Goal: Task Accomplishment & Management: Complete application form

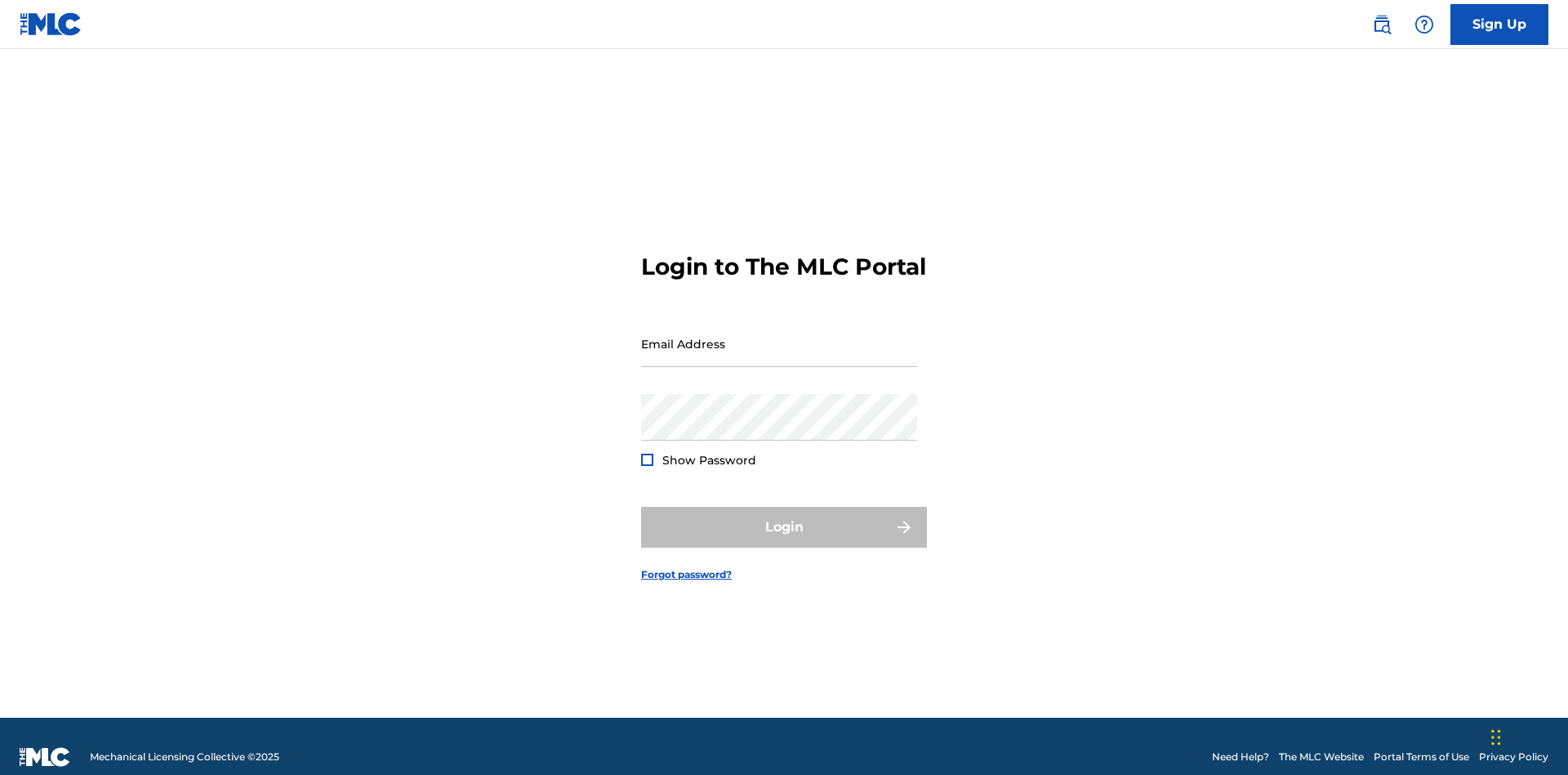
scroll to position [21, 0]
click at [1500, 24] on link "Sign Up" at bounding box center [1499, 25] width 98 height 41
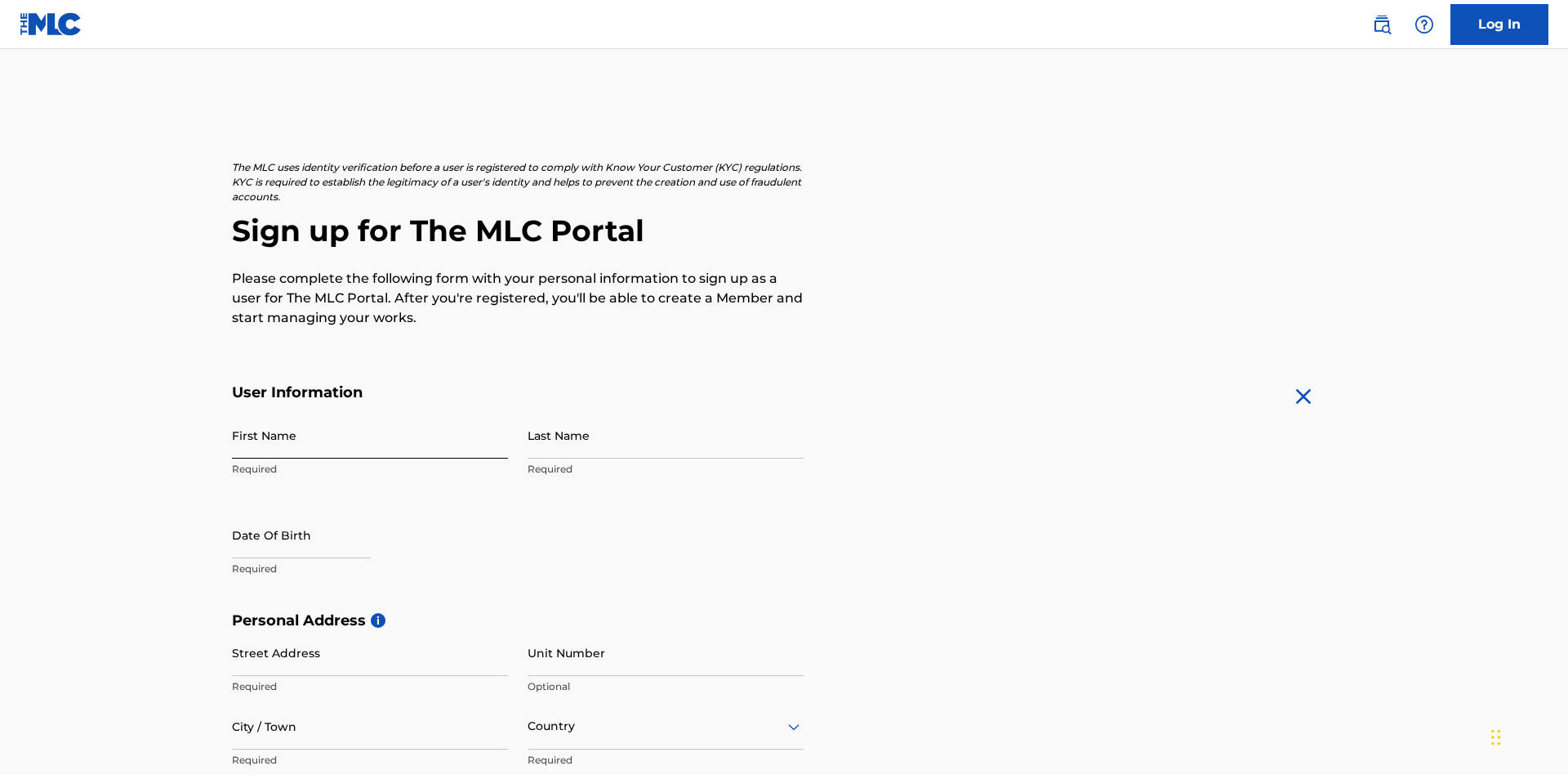
click at [370, 412] on input "First Name" at bounding box center [370, 435] width 276 height 47
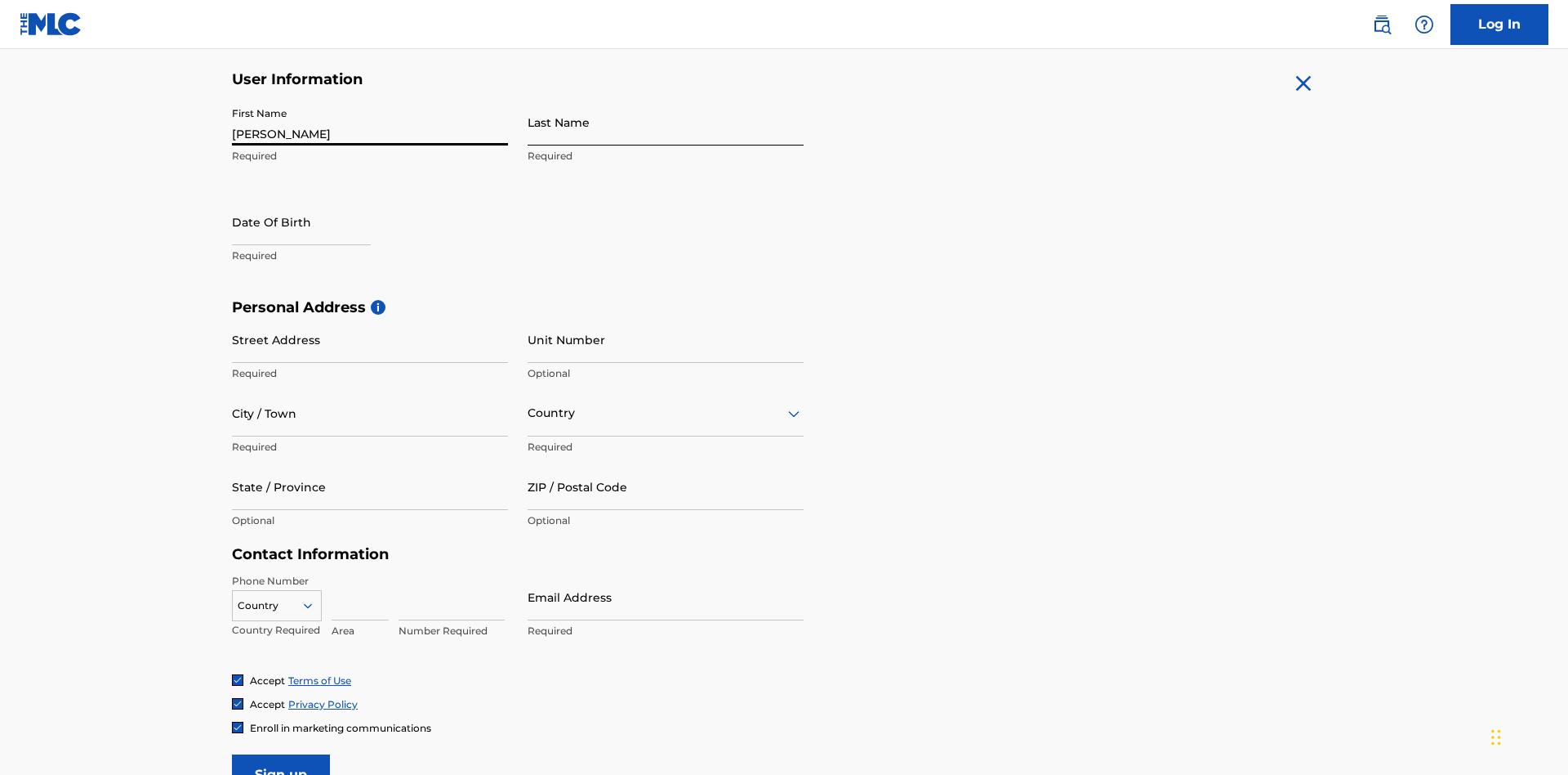
type input "[PERSON_NAME]"
click at [666, 122] on input "Last Name" at bounding box center [666, 122] width 276 height 47
type input "Ribble"
click at [314, 199] on input "text" at bounding box center [301, 222] width 139 height 47
select select "8"
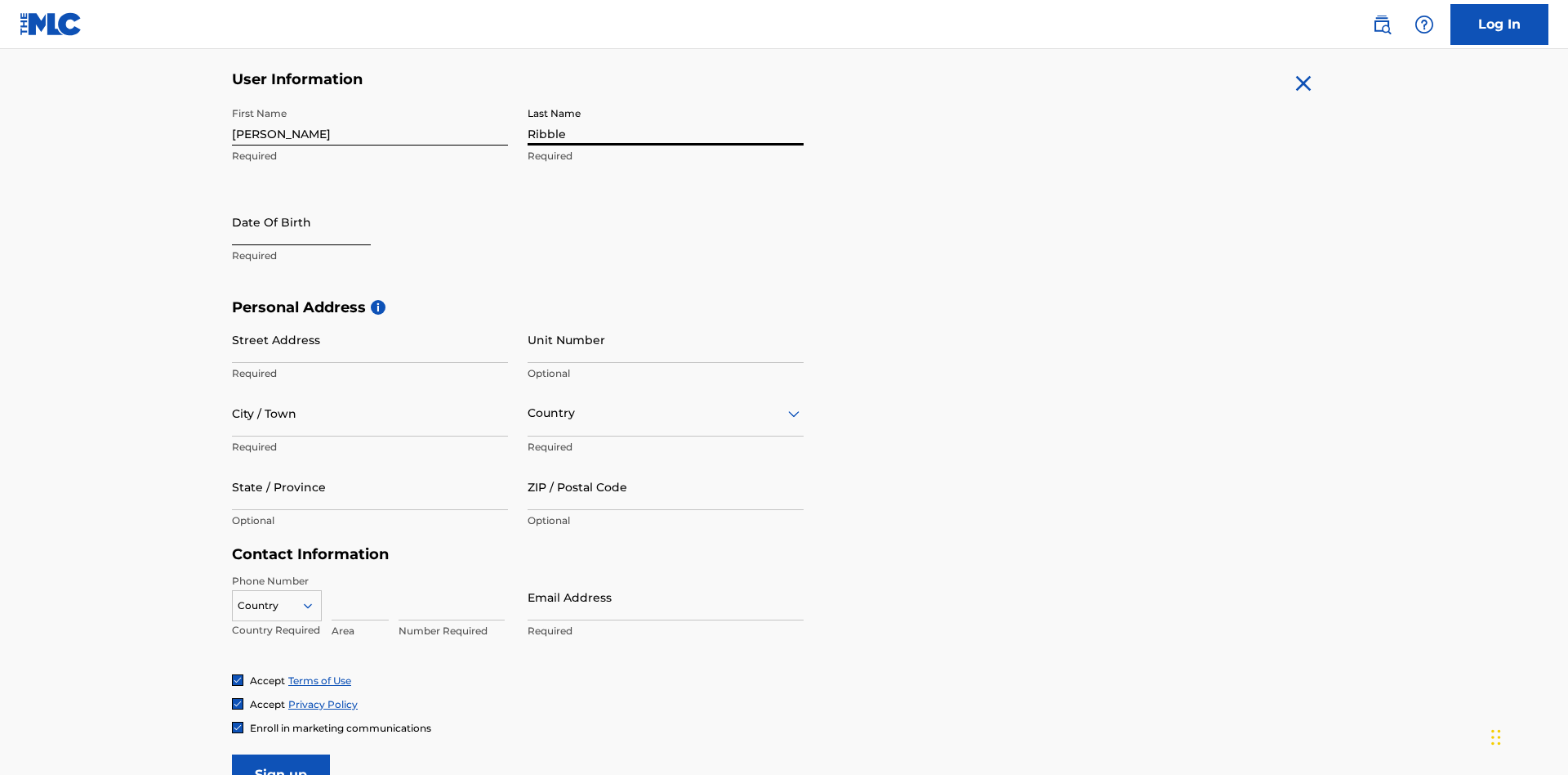
select select "2025"
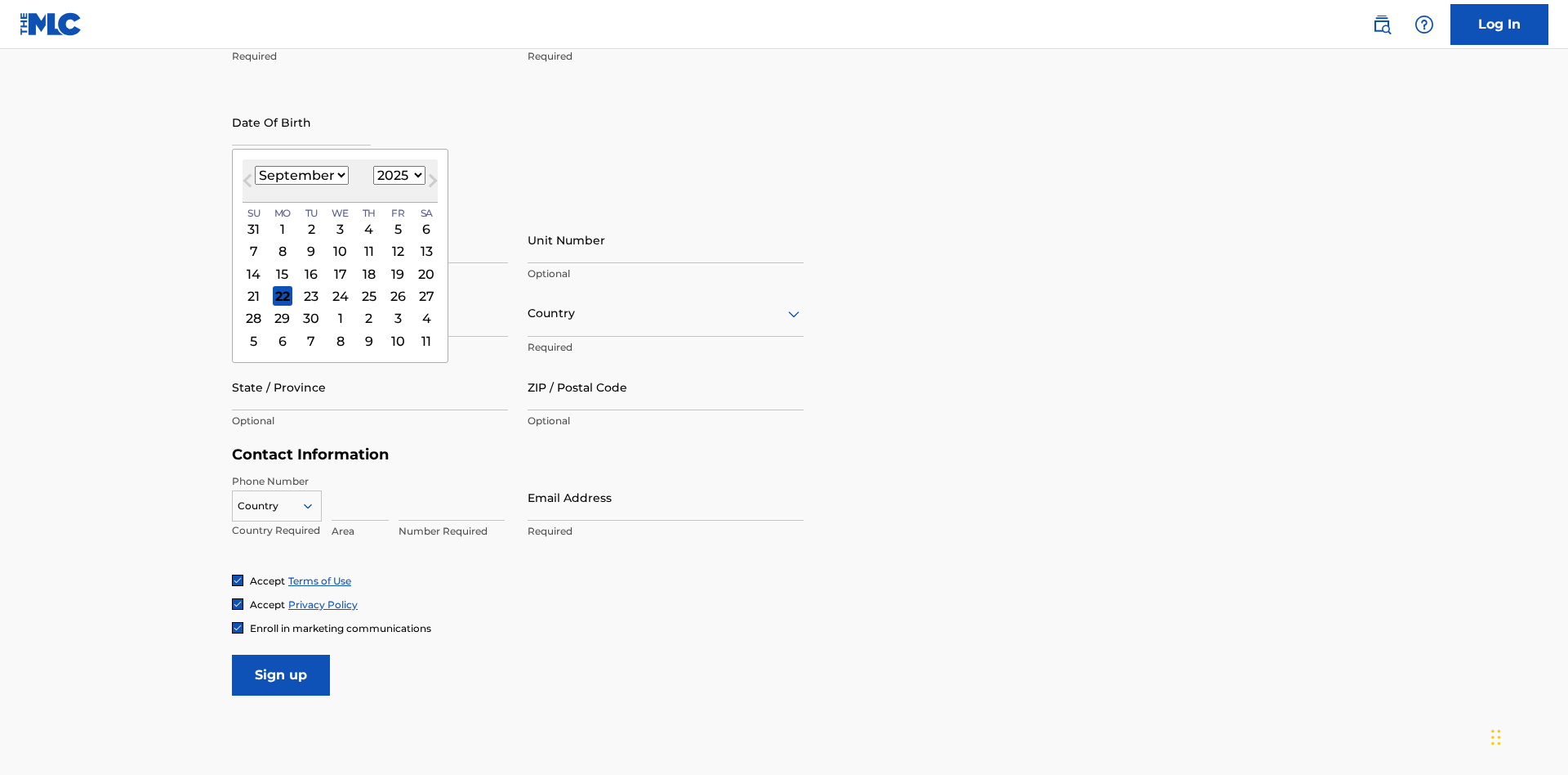
click at [301, 175] on select "January February March April May June July August September October November De…" at bounding box center [302, 176] width 94 height 19
select select "0"
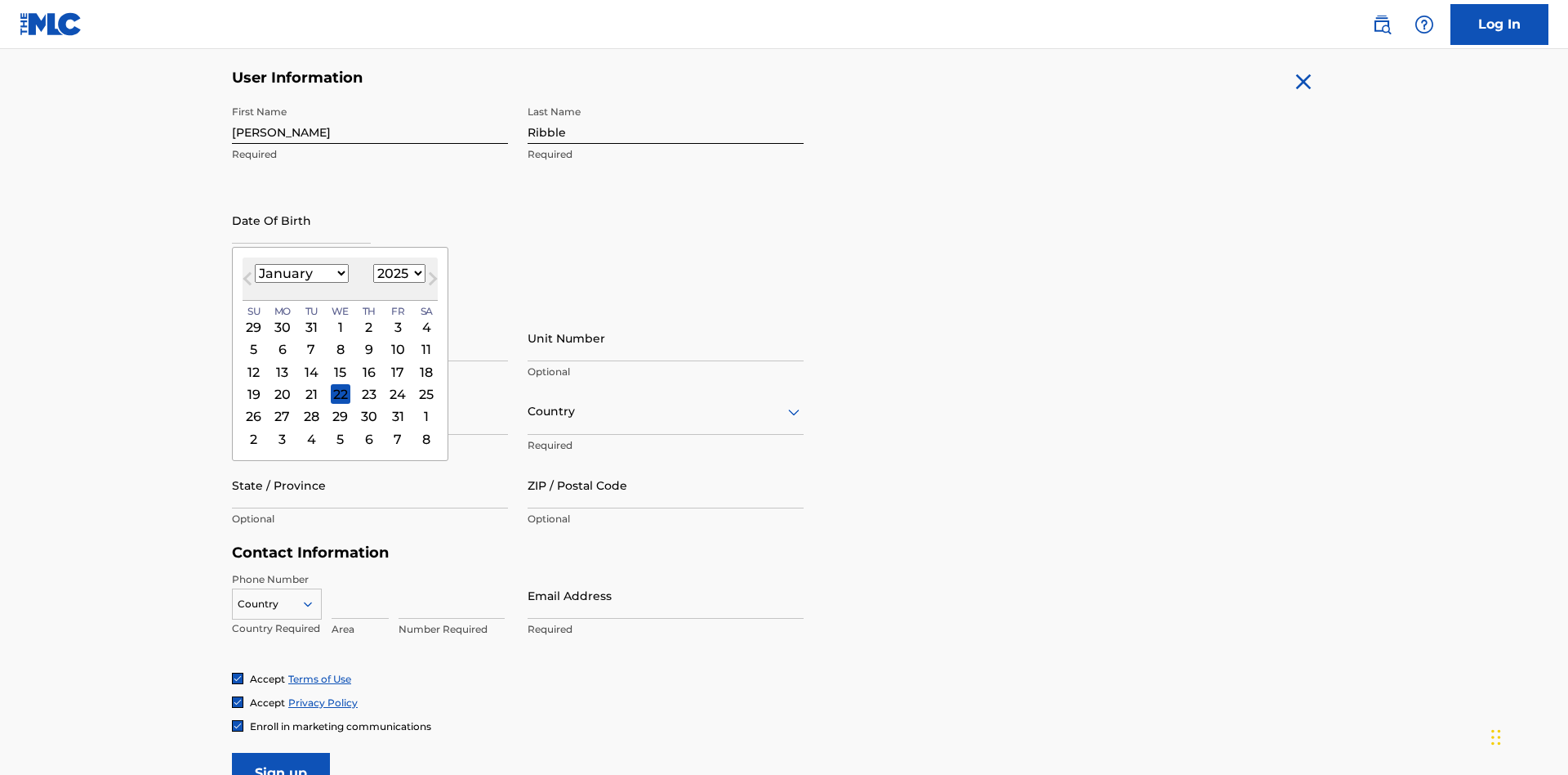
click at [397, 273] on select "1900 1901 1902 1903 1904 1905 1906 1907 1908 1909 1910 1911 1912 1913 1914 1915…" at bounding box center [399, 274] width 52 height 19
select select "1985"
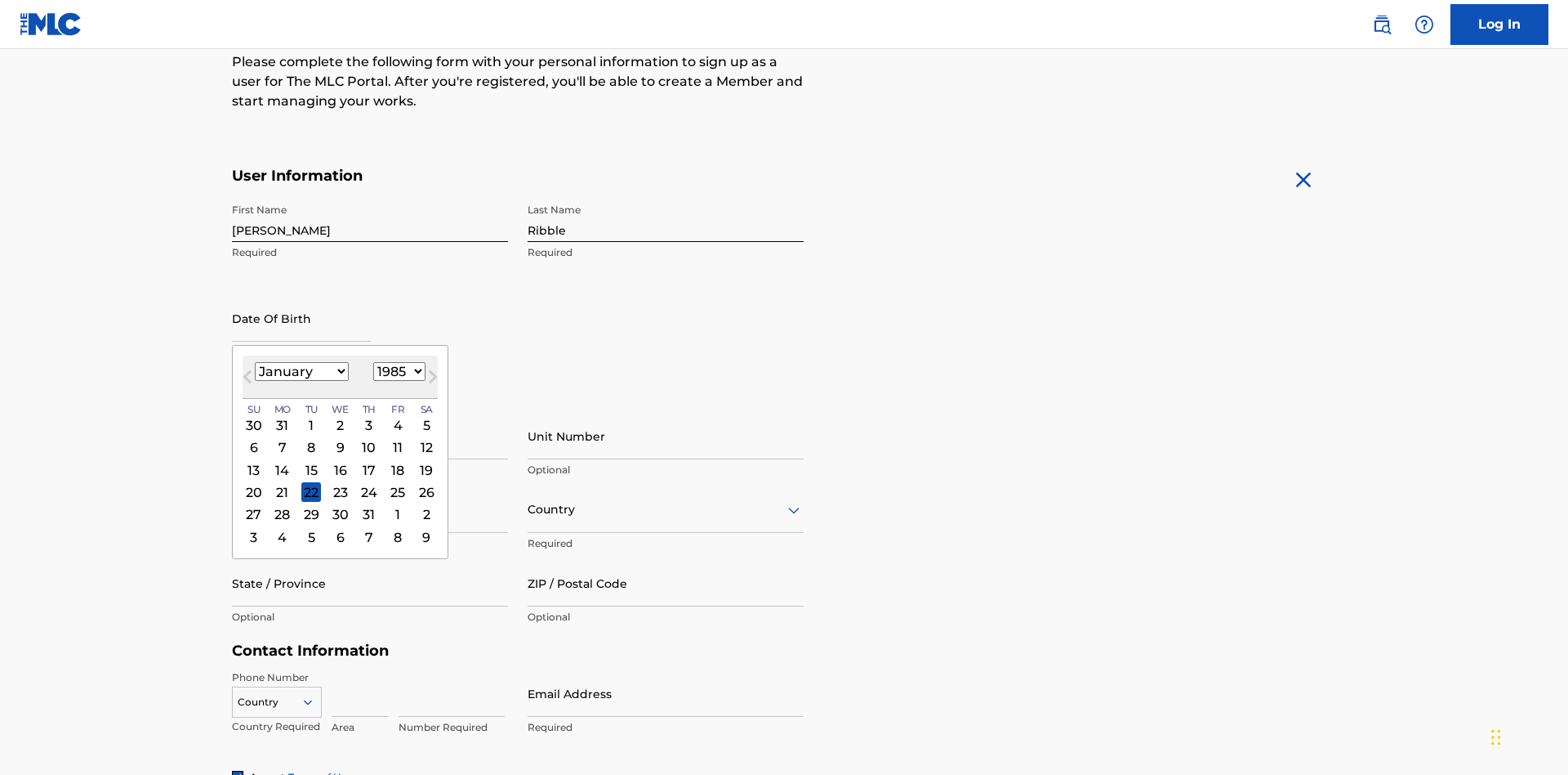
click at [397, 371] on select "1900 1901 1902 1903 1904 1905 1906 1907 1908 1909 1910 1911 1912 1913 1914 1915…" at bounding box center [399, 372] width 52 height 19
click at [310, 438] on div "8" at bounding box center [311, 448] width 20 height 20
type input "January 8 1985"
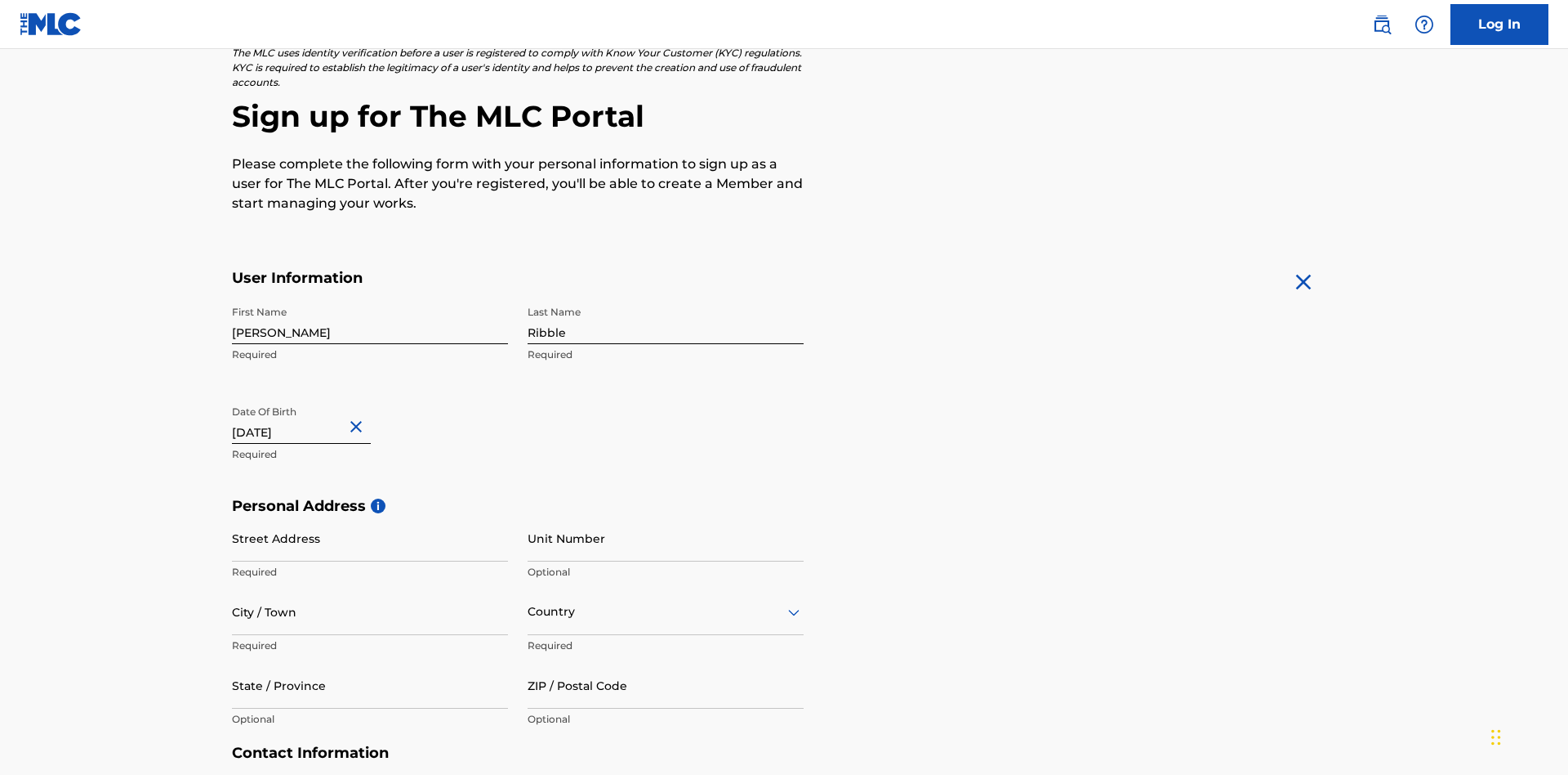
scroll to position [503, 0]
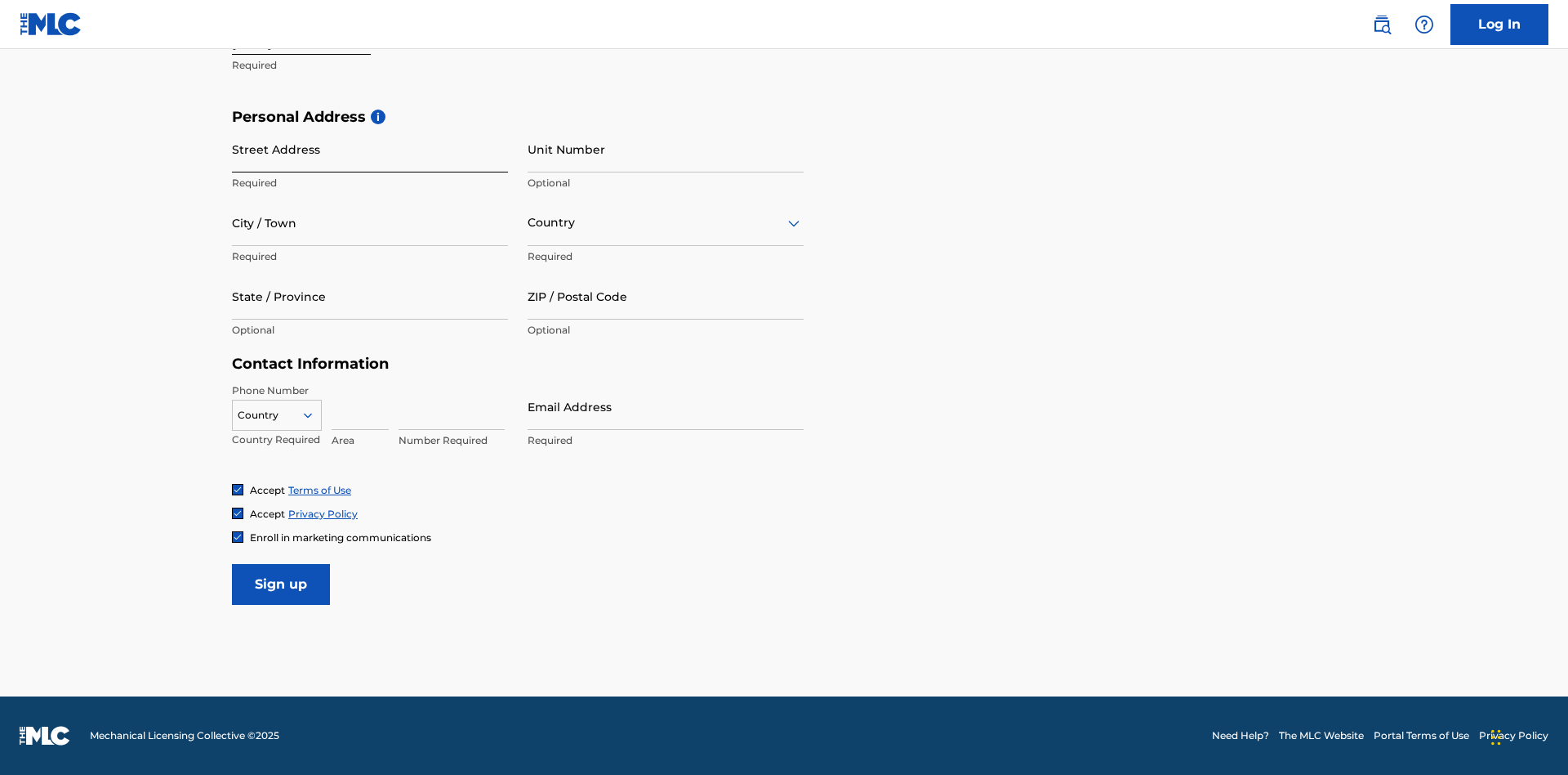
click at [370, 148] on input "Street Address" at bounding box center [370, 149] width 276 height 47
type input "9909 Elks Run Rd"
click at [370, 223] on input "City / Town" at bounding box center [370, 223] width 276 height 47
type input "Roseville"
click at [528, 223] on input "text" at bounding box center [529, 223] width 3 height 17
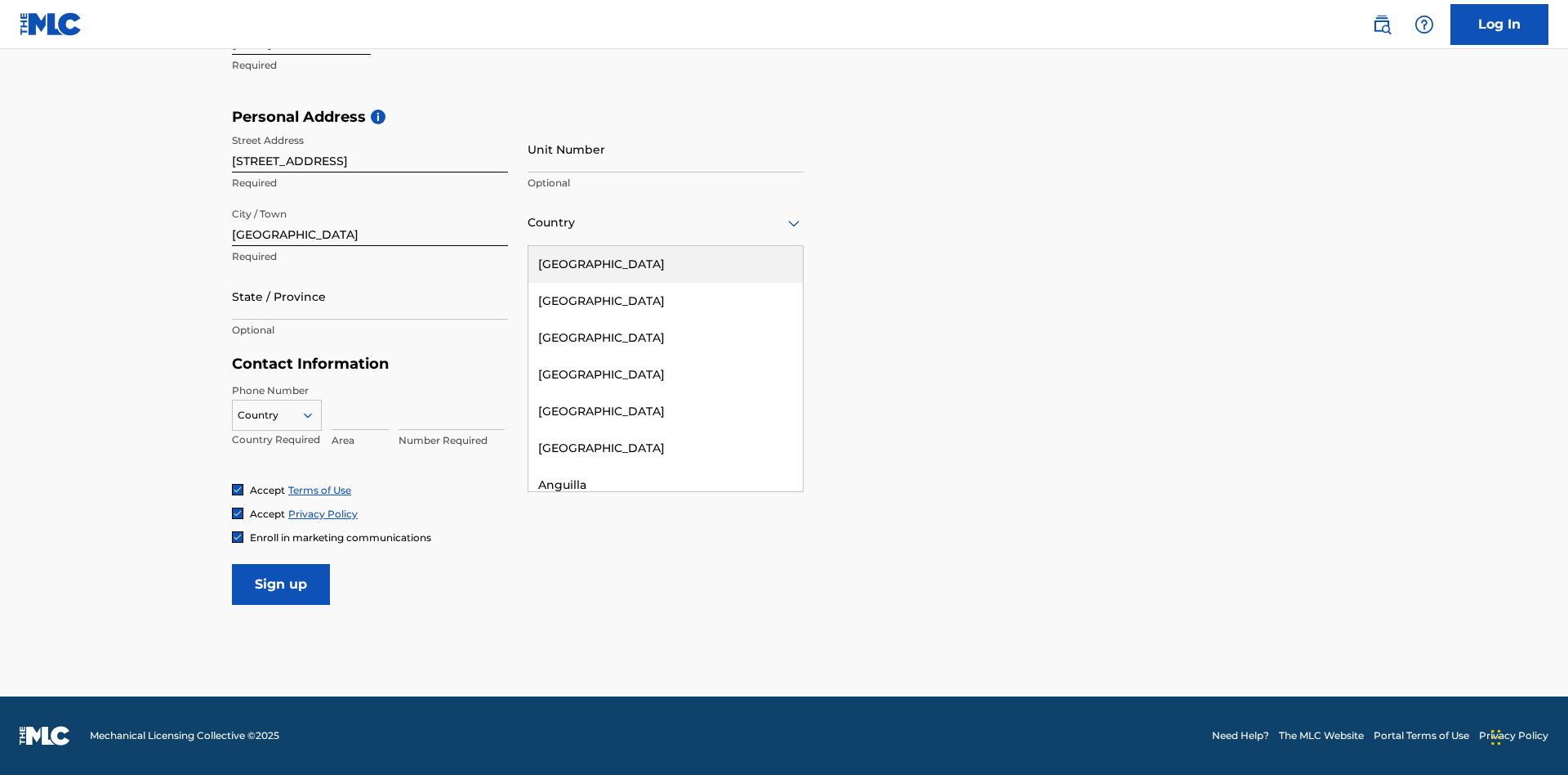
click at [666, 264] on div "United States" at bounding box center [666, 264] width 274 height 37
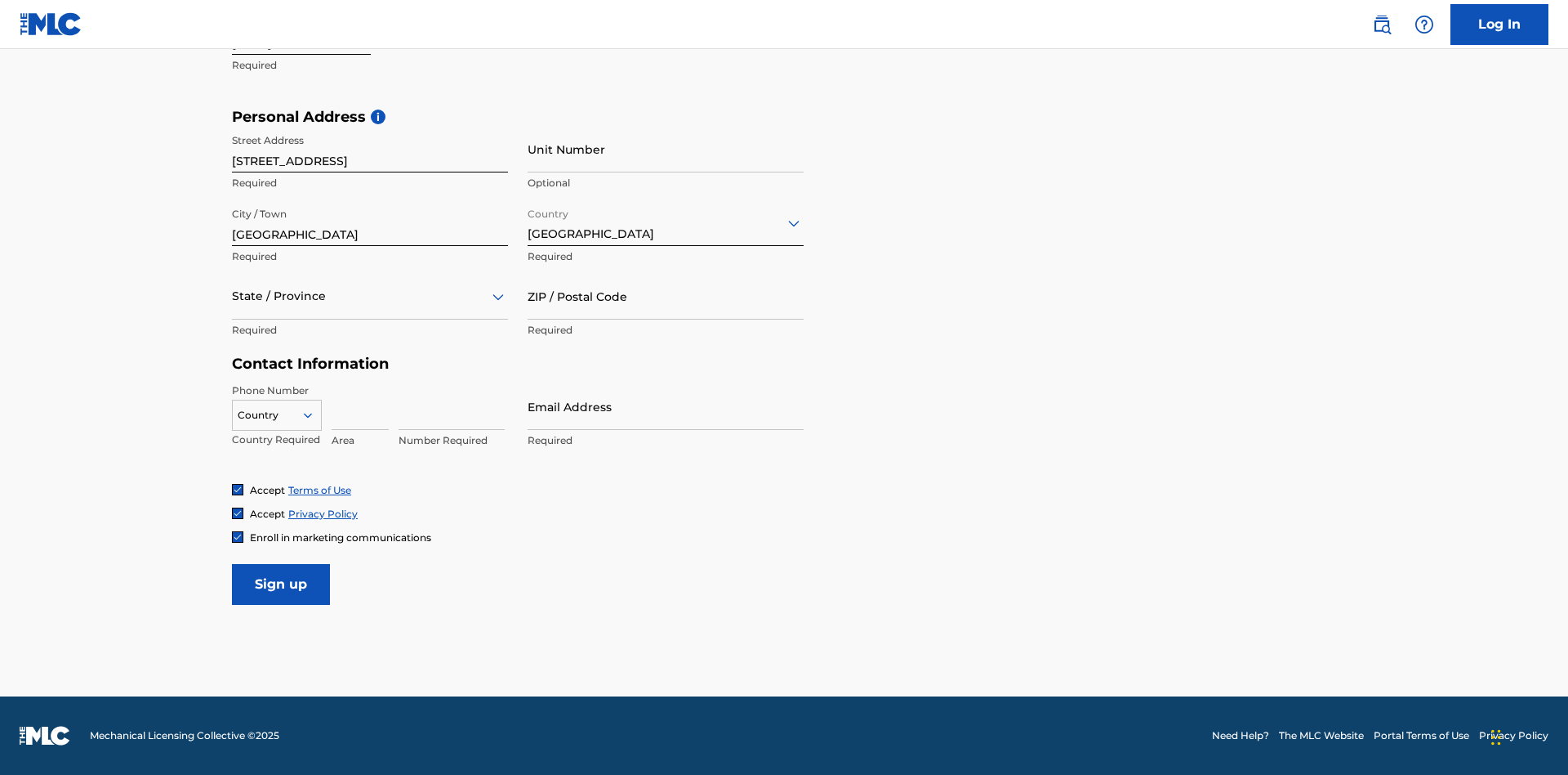
click at [370, 296] on div at bounding box center [370, 296] width 276 height 20
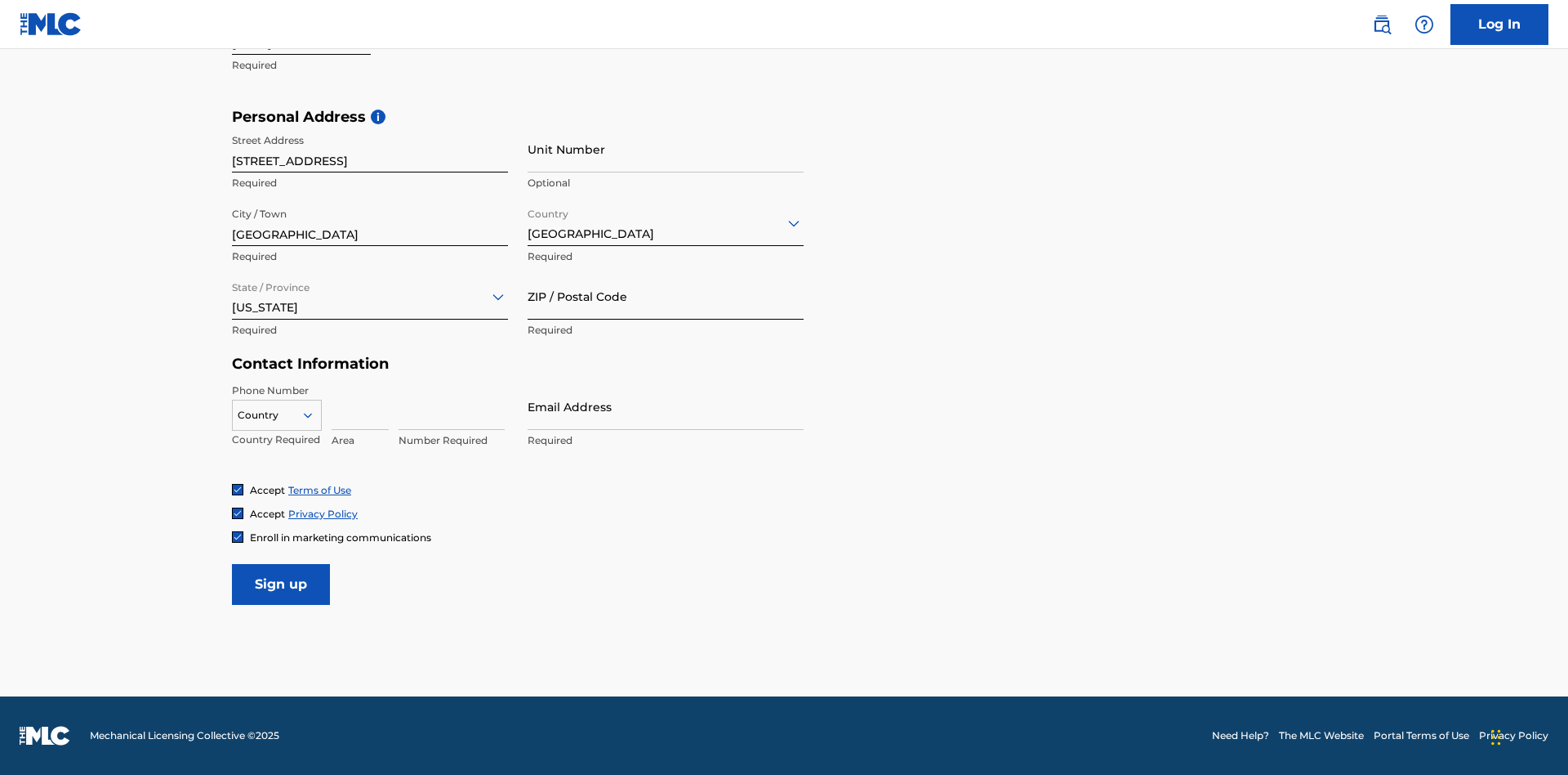
click at [666, 296] on input "ZIP / Postal Code" at bounding box center [666, 296] width 276 height 47
type input "43777"
click at [314, 414] on icon at bounding box center [308, 414] width 14 height 14
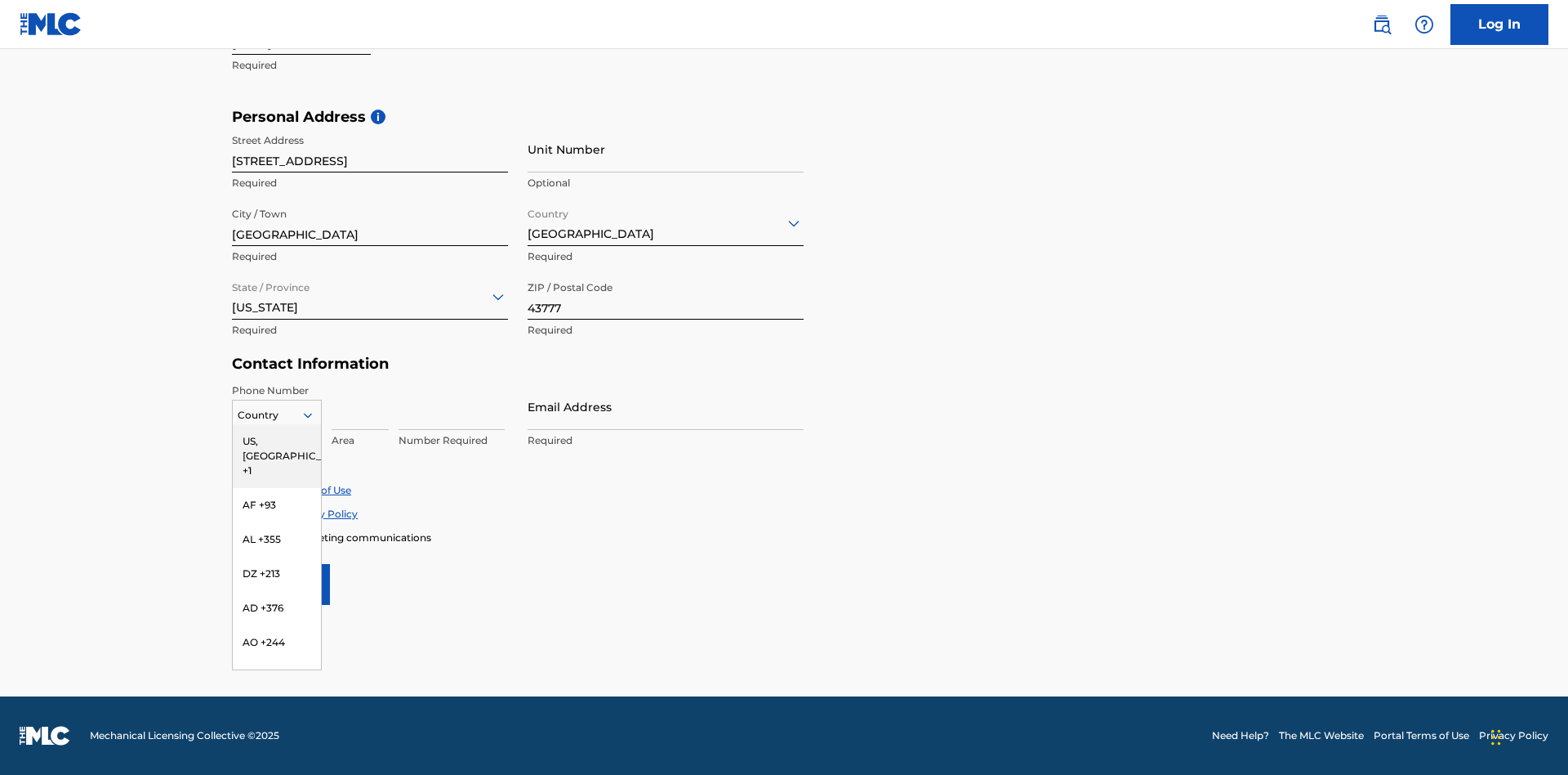
click at [277, 441] on div "US, CA +1" at bounding box center [277, 455] width 89 height 64
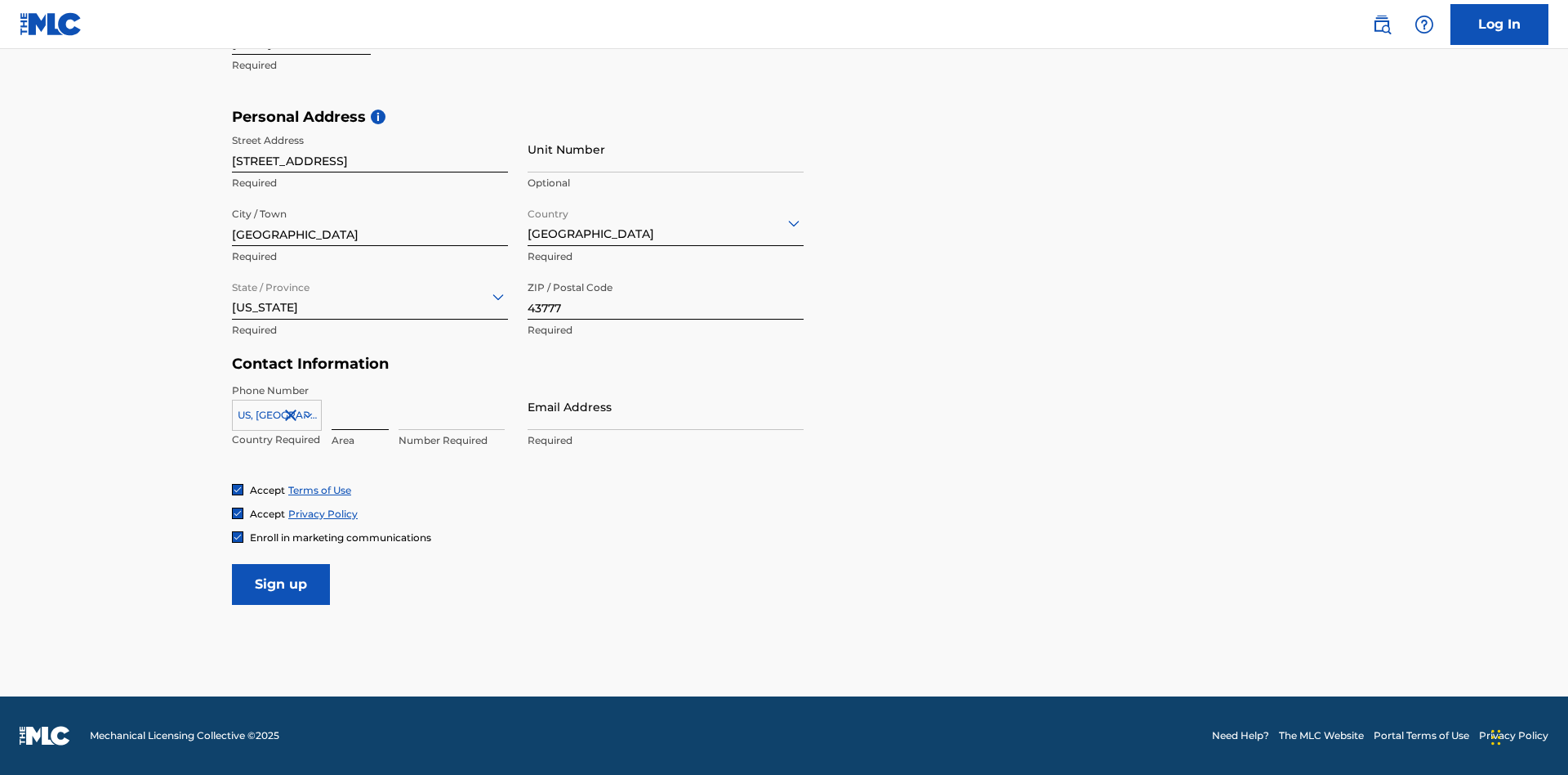
click at [360, 406] on input at bounding box center [360, 407] width 57 height 47
type input "740"
click at [452, 406] on input at bounding box center [452, 407] width 107 height 47
type input "8086351"
click at [666, 406] on input "Email Address" at bounding box center [666, 407] width 276 height 47
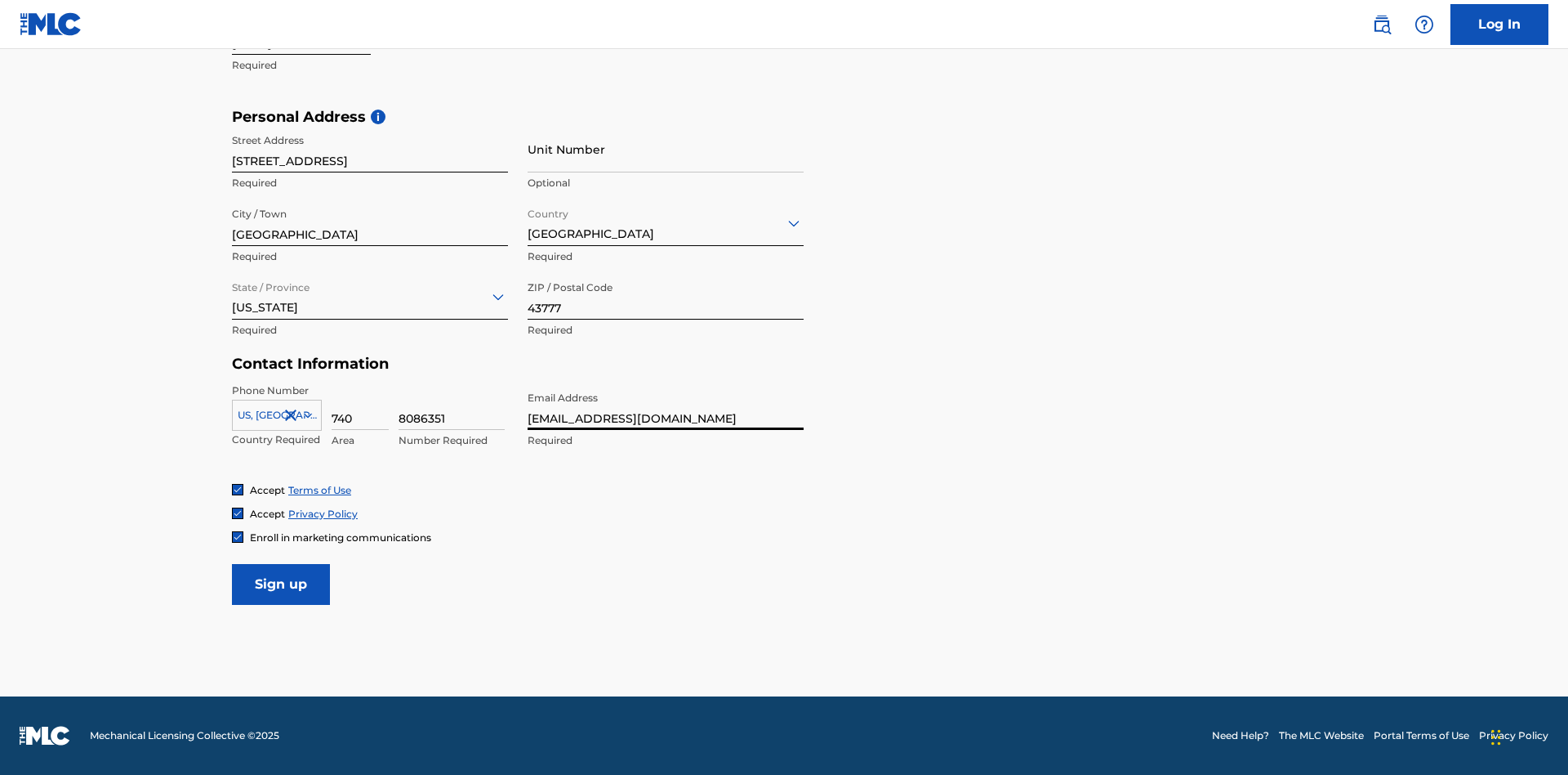
scroll to position [0, 47]
type input "[EMAIL_ADDRESS][DOMAIN_NAME]"
click at [281, 583] on input "Sign up" at bounding box center [280, 584] width 98 height 41
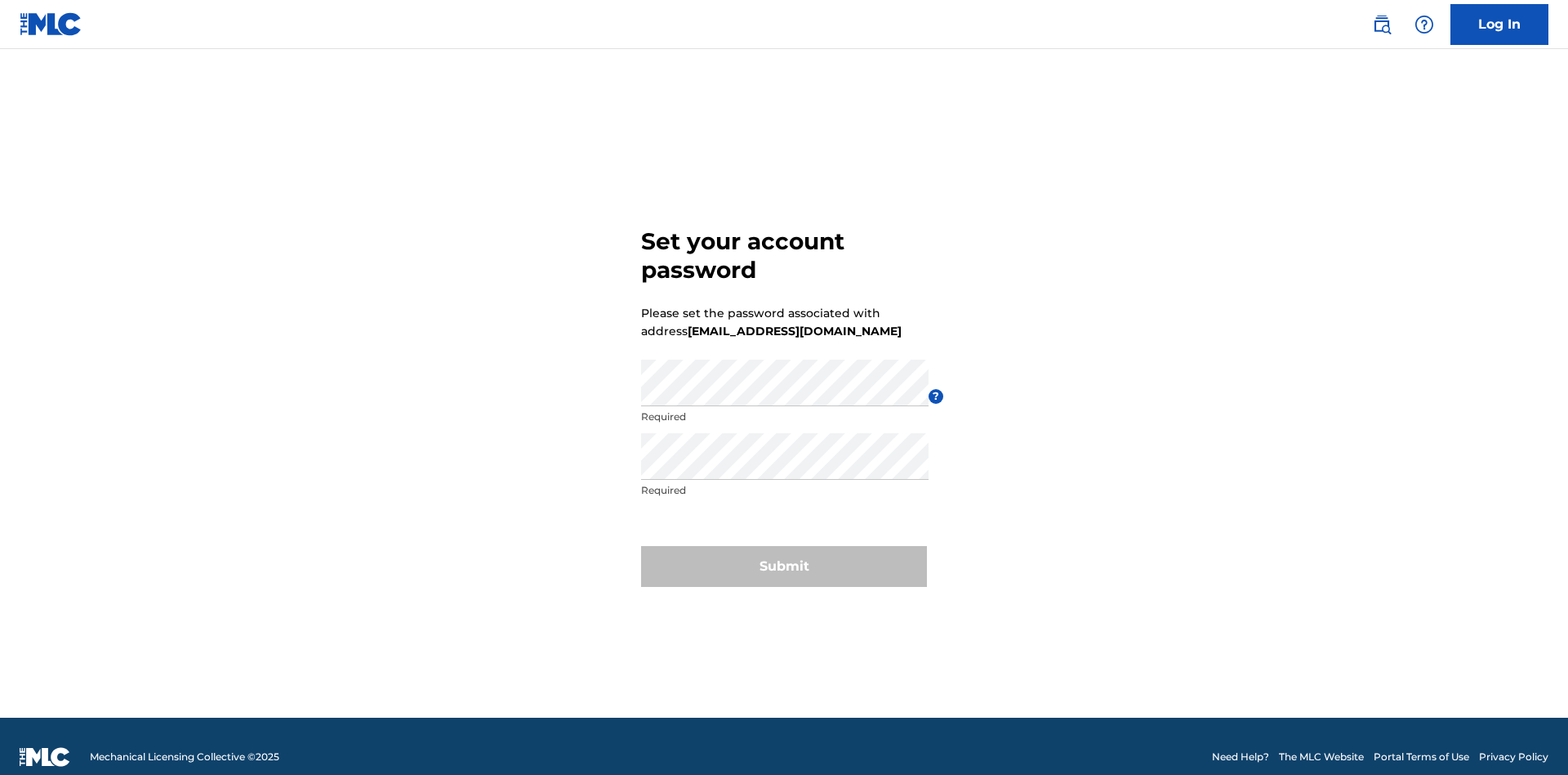
scroll to position [21, 0]
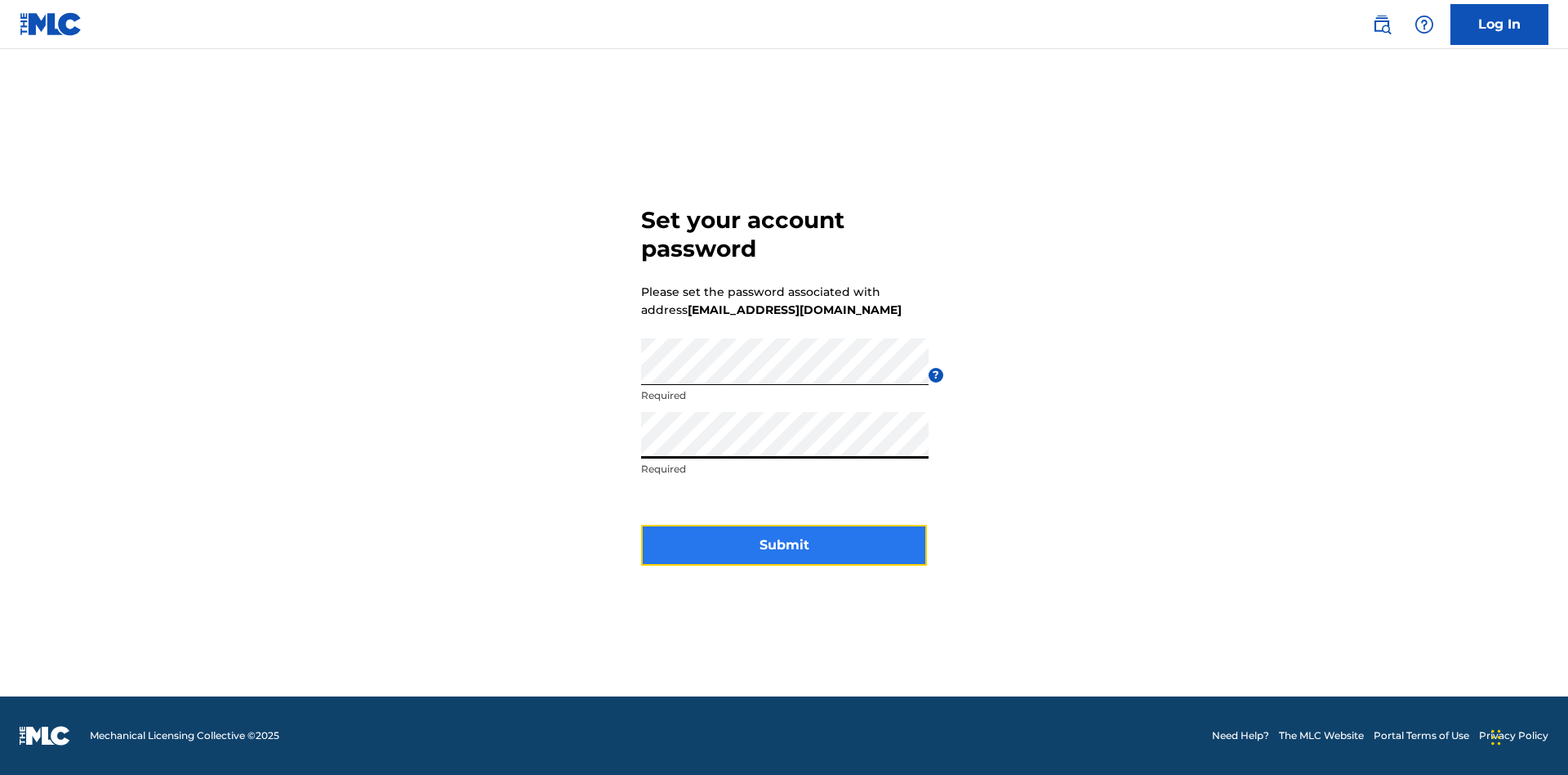
click at [784, 555] on button "Submit" at bounding box center [783, 545] width 285 height 41
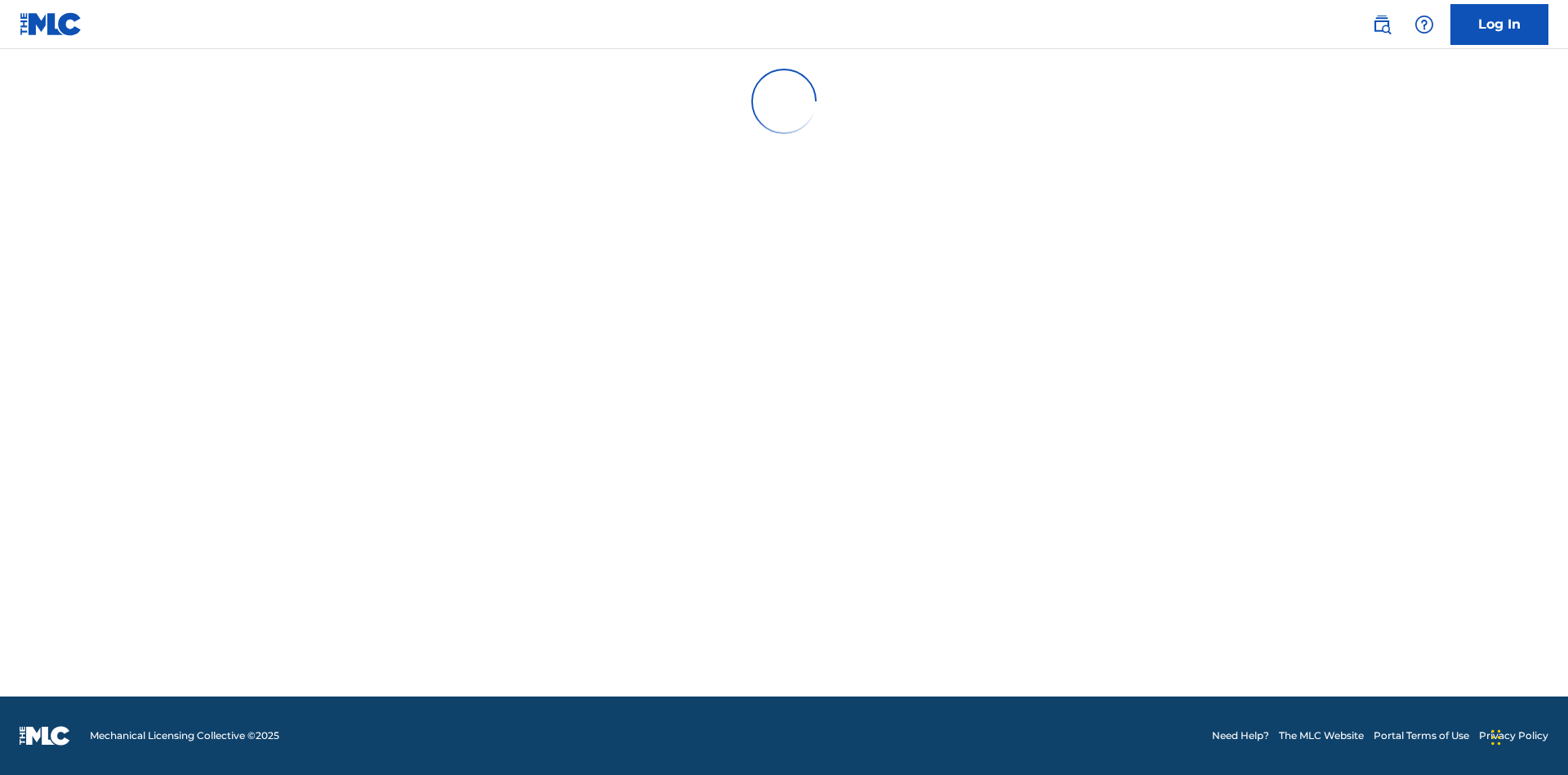
scroll to position [16, 0]
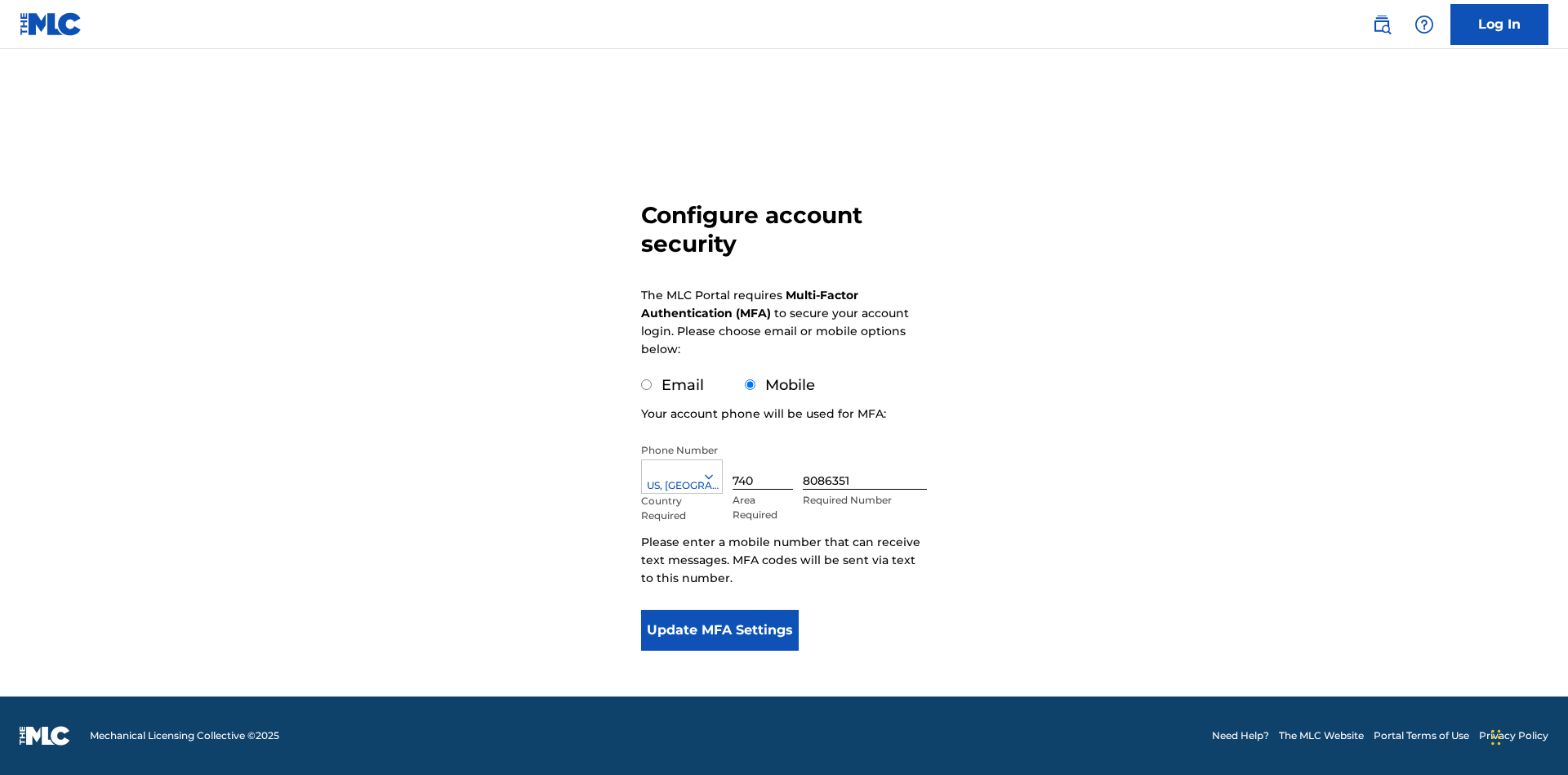
click at [647, 385] on input "Email" at bounding box center [646, 385] width 10 height 10
radio input "true"
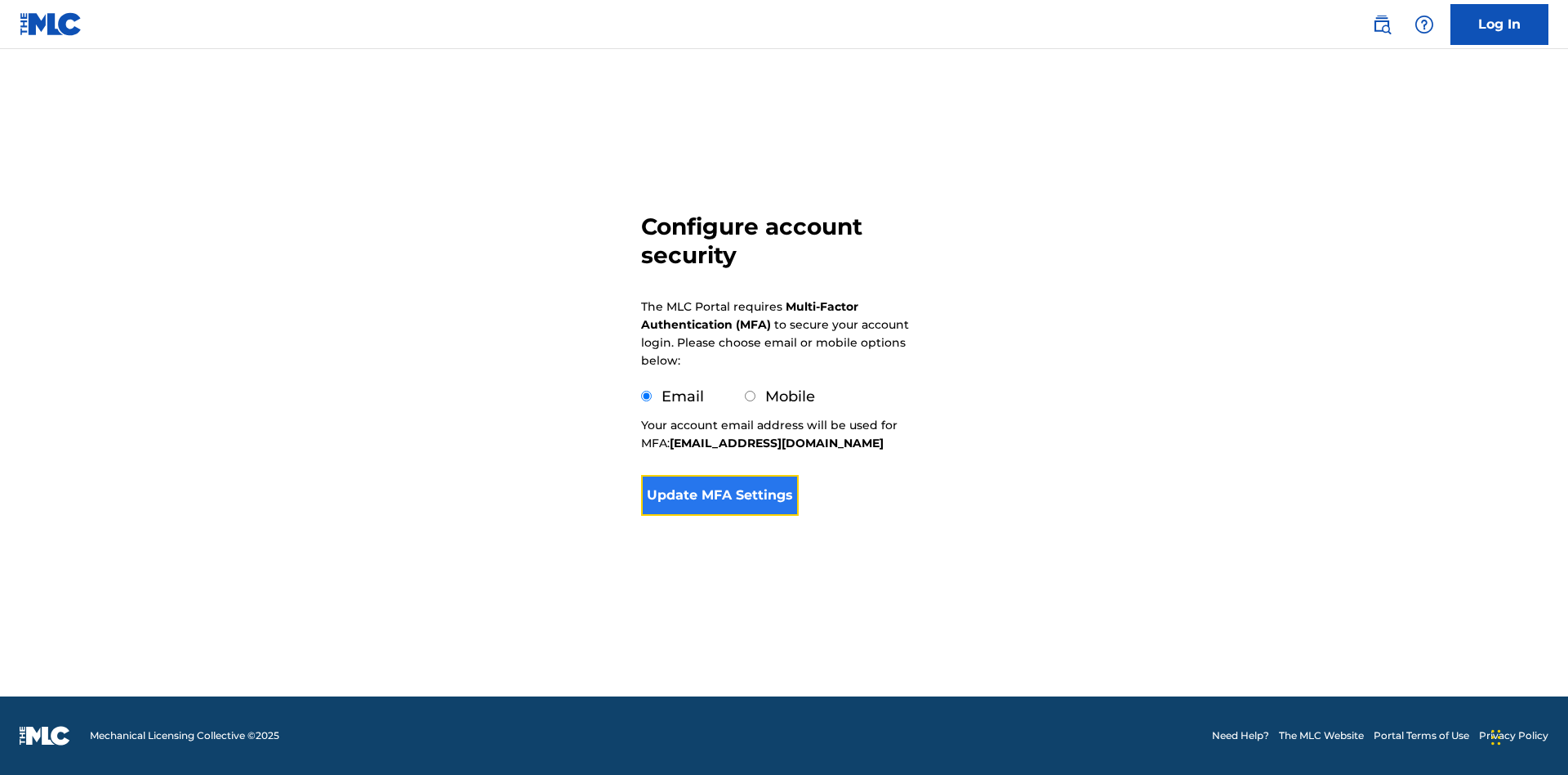
click at [719, 516] on button "Update MFA Settings" at bounding box center [719, 495] width 158 height 41
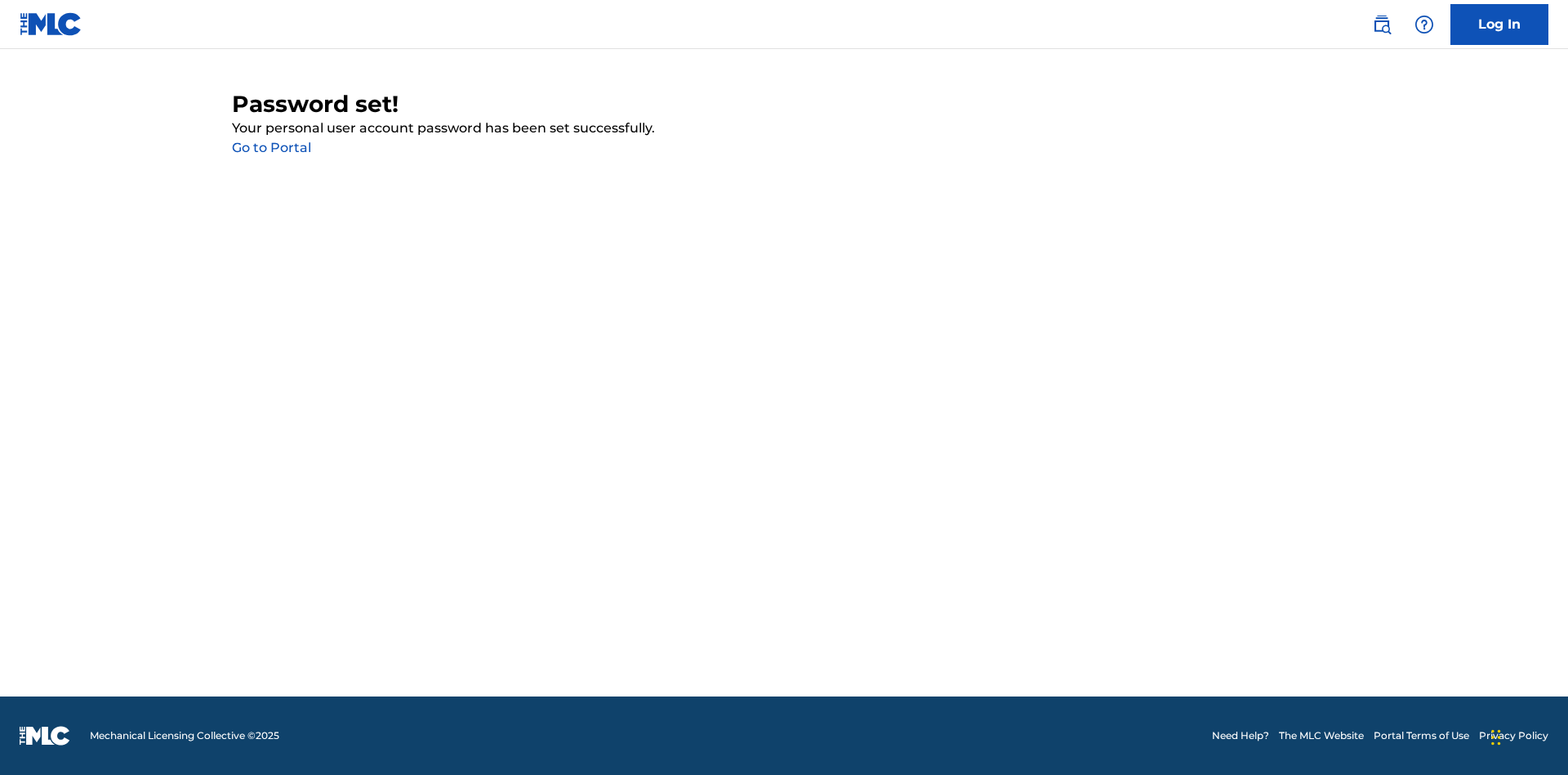
click at [271, 147] on link "Go to Portal" at bounding box center [271, 147] width 79 height 15
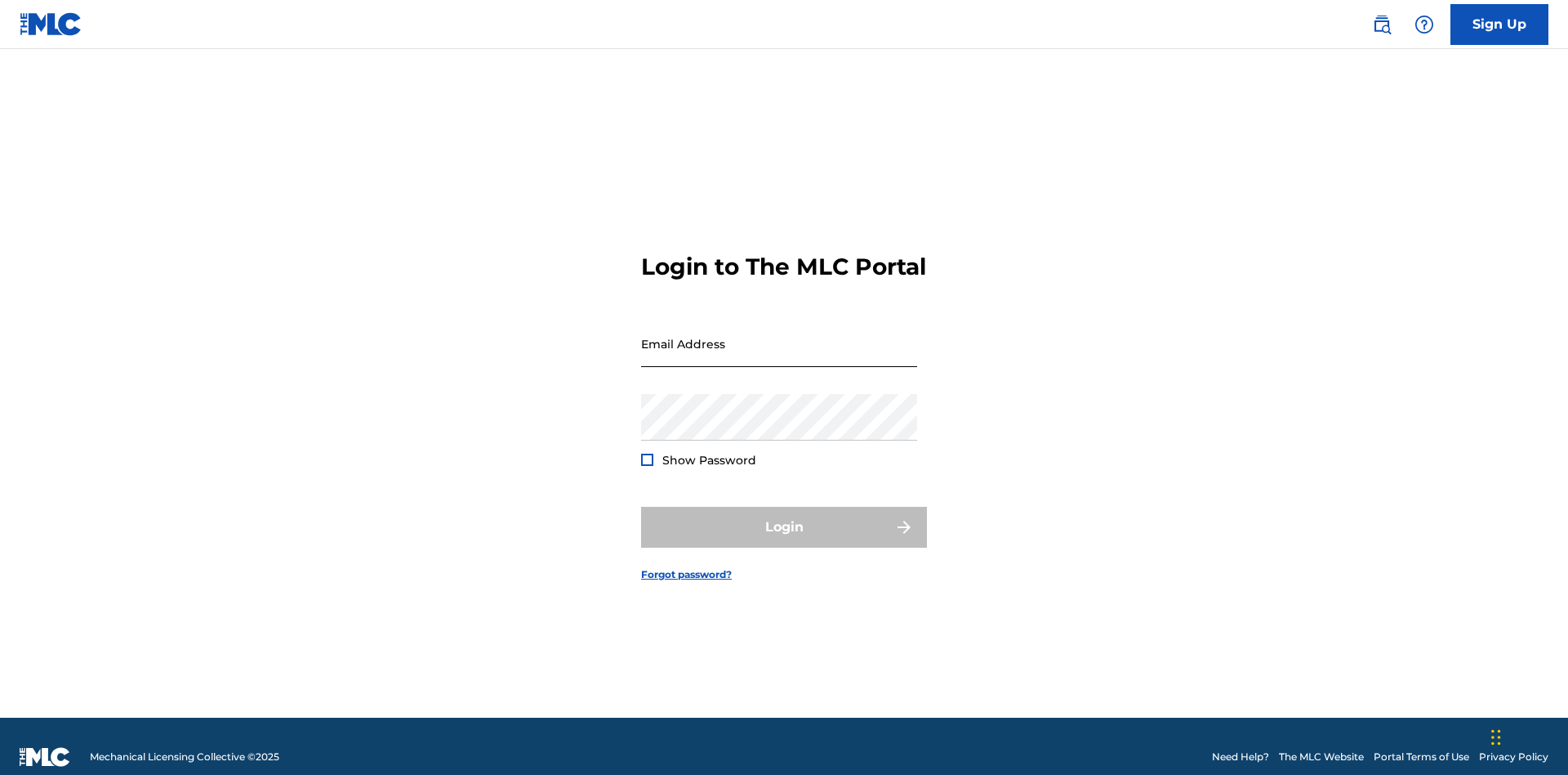
click at [779, 336] on input "Email Address" at bounding box center [779, 344] width 276 height 47
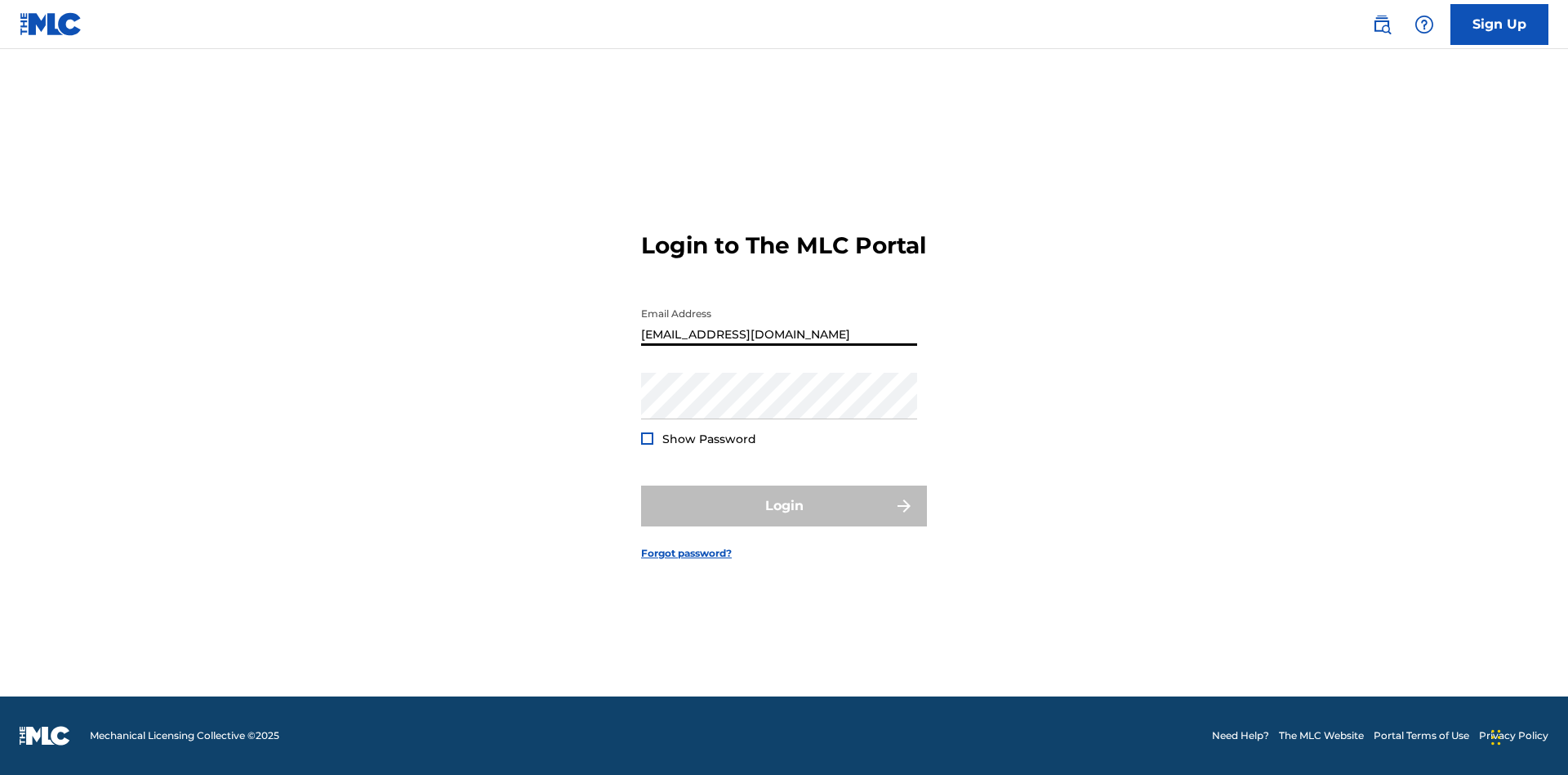
scroll to position [0, 47]
type input "[EMAIL_ADDRESS][DOMAIN_NAME]"
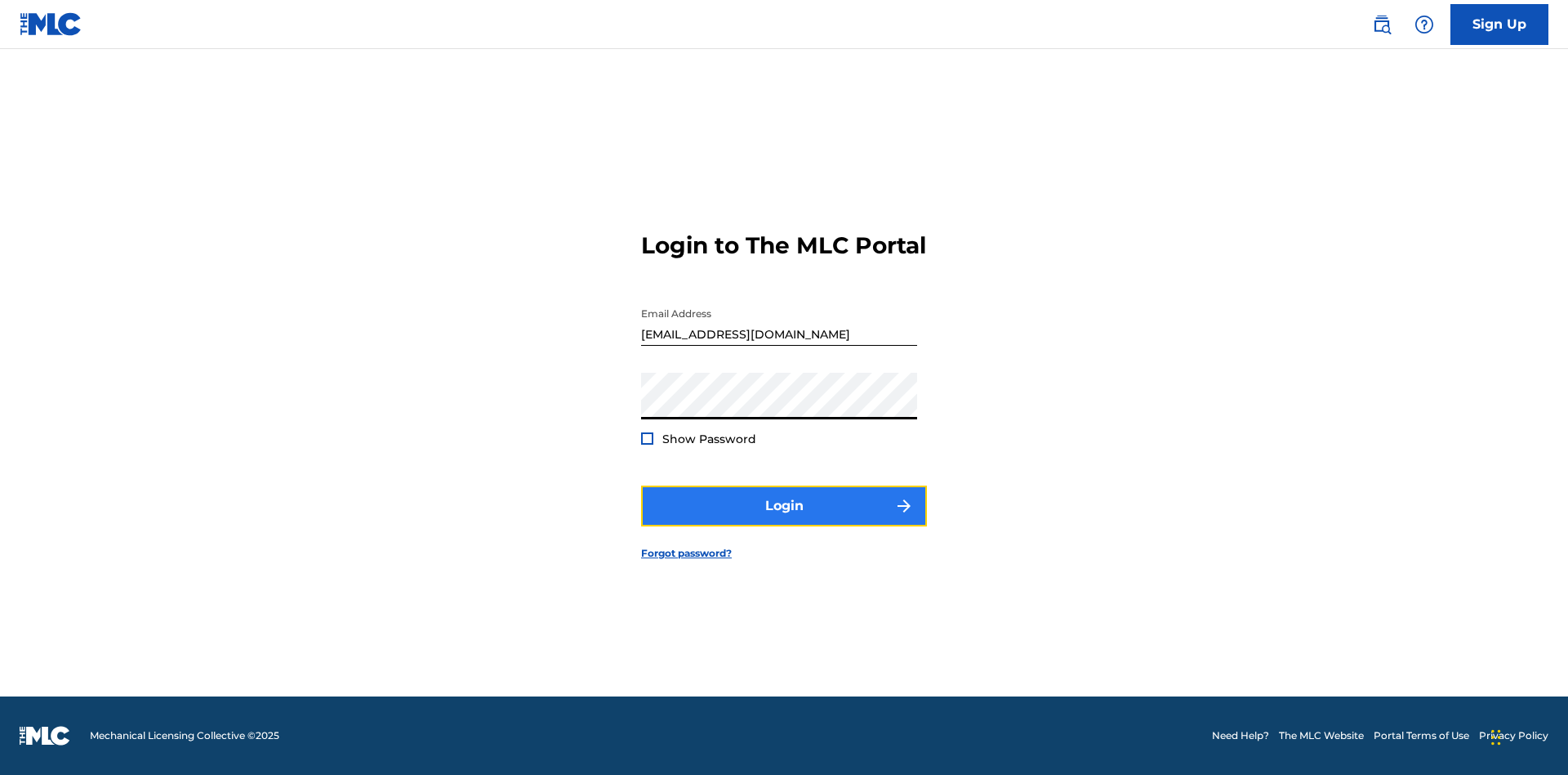
click at [784, 520] on button "Login" at bounding box center [783, 506] width 285 height 41
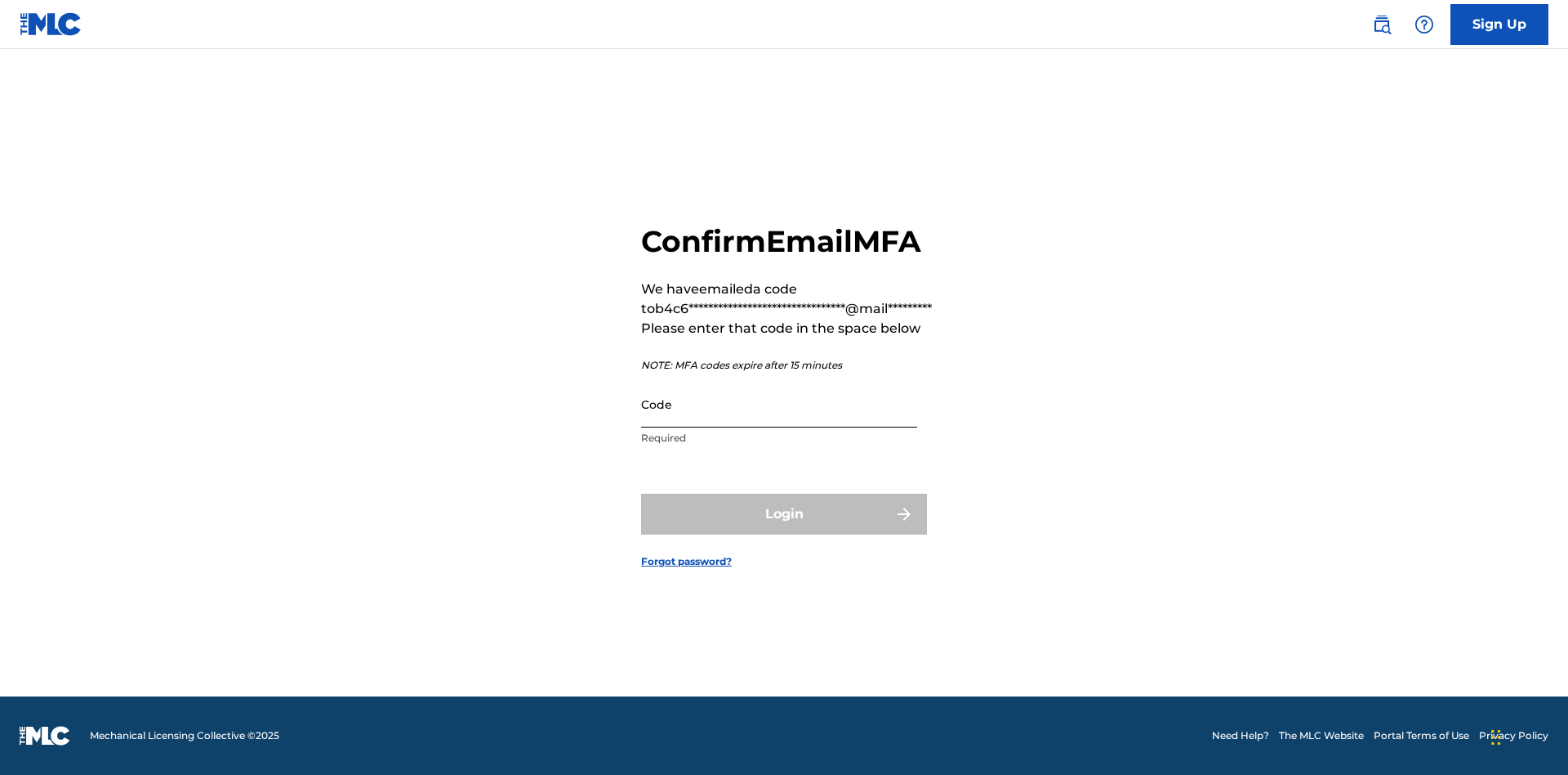
click at [779, 403] on input "Code" at bounding box center [779, 404] width 276 height 47
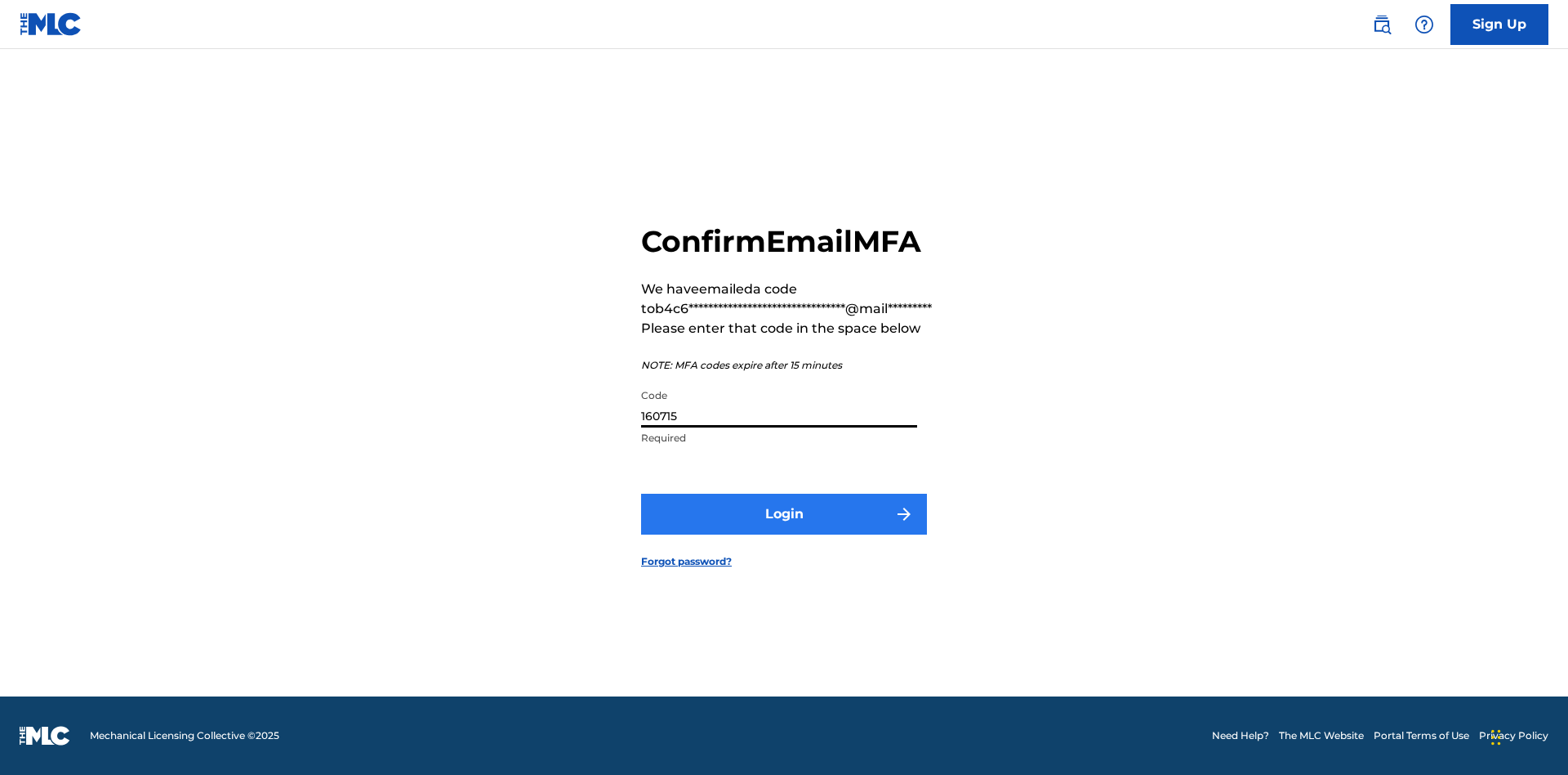
type input "160715"
click at [784, 513] on button "Login" at bounding box center [783, 514] width 285 height 41
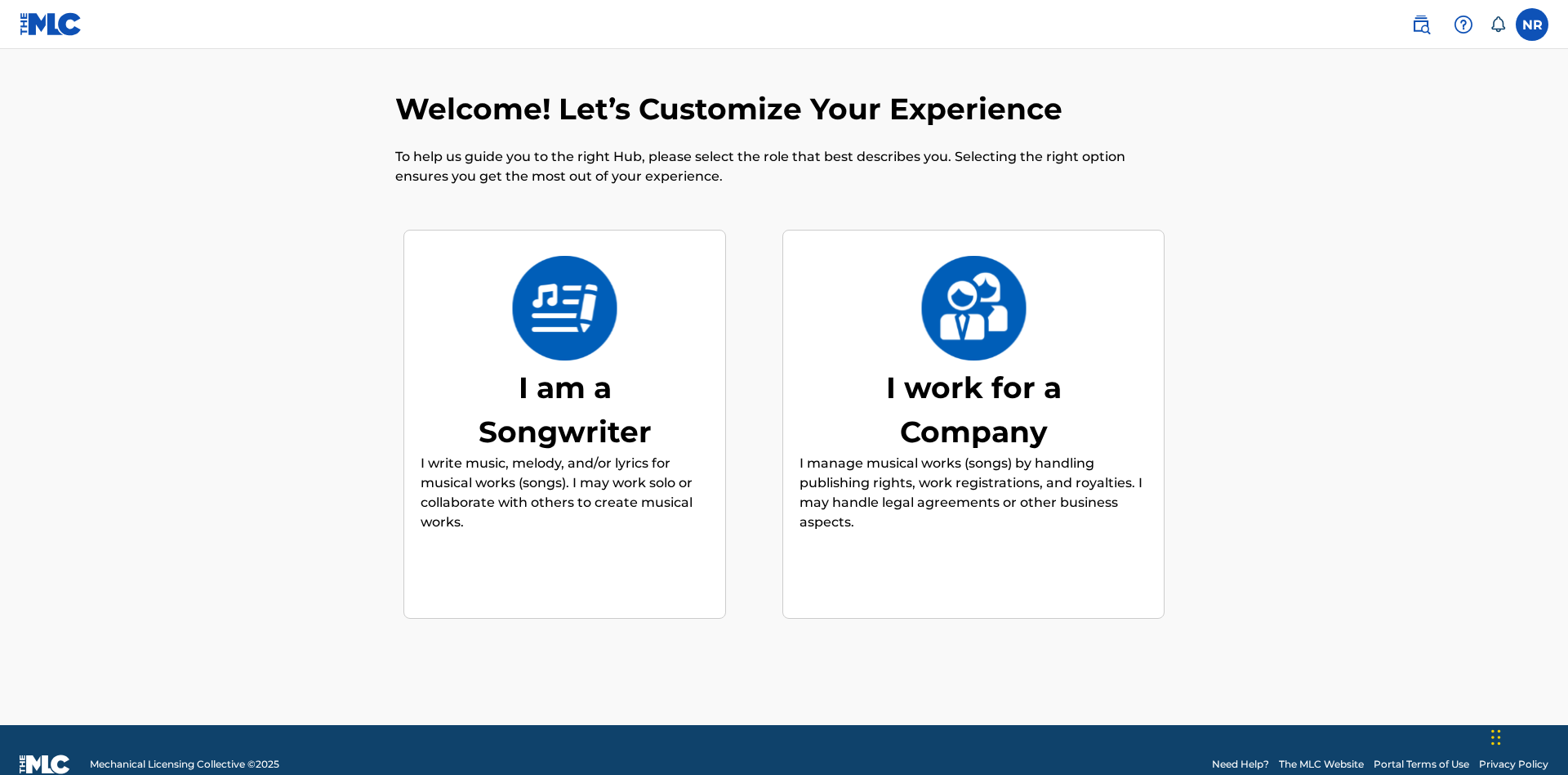
click at [564, 380] on div "I am a Songwriter" at bounding box center [566, 409] width 245 height 89
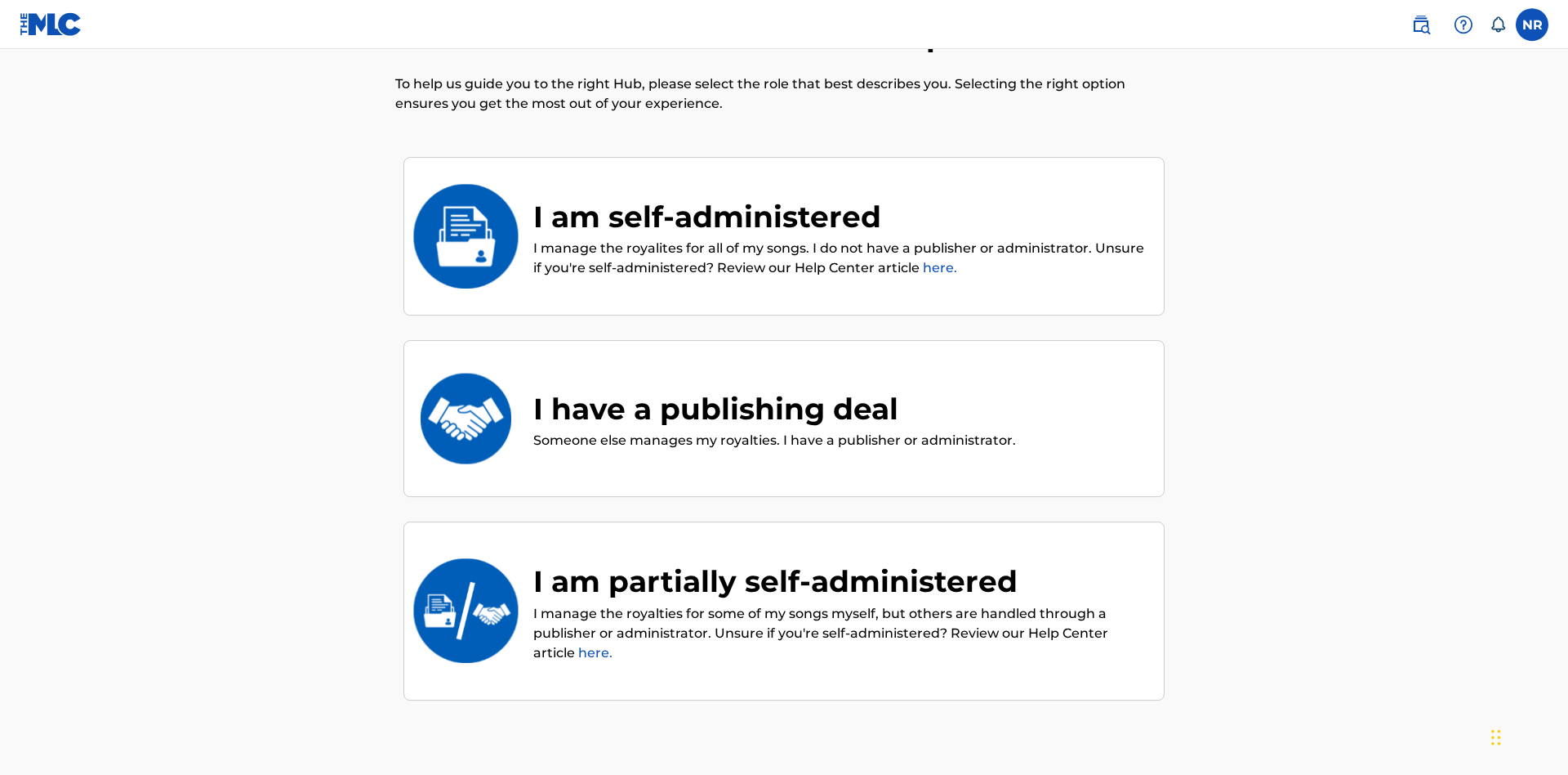
scroll to position [73, 0]
